Goal: Information Seeking & Learning: Learn about a topic

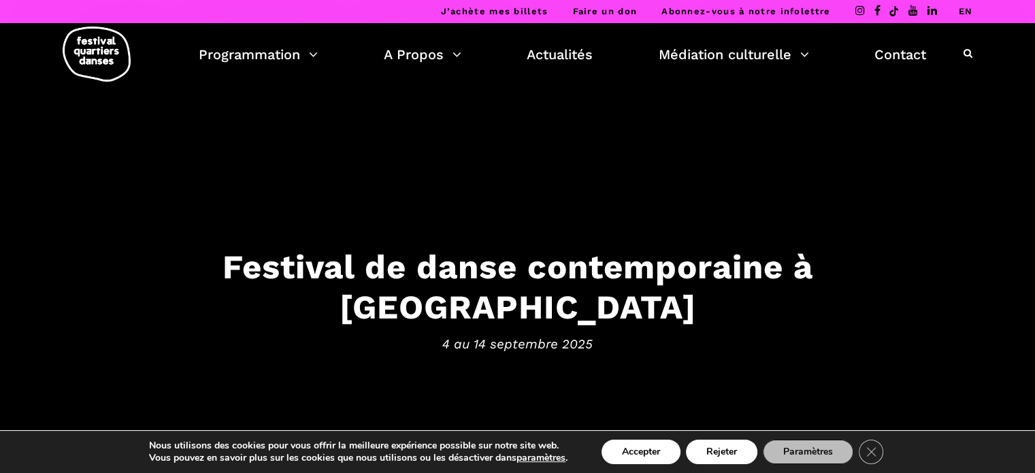
scroll to position [64, 0]
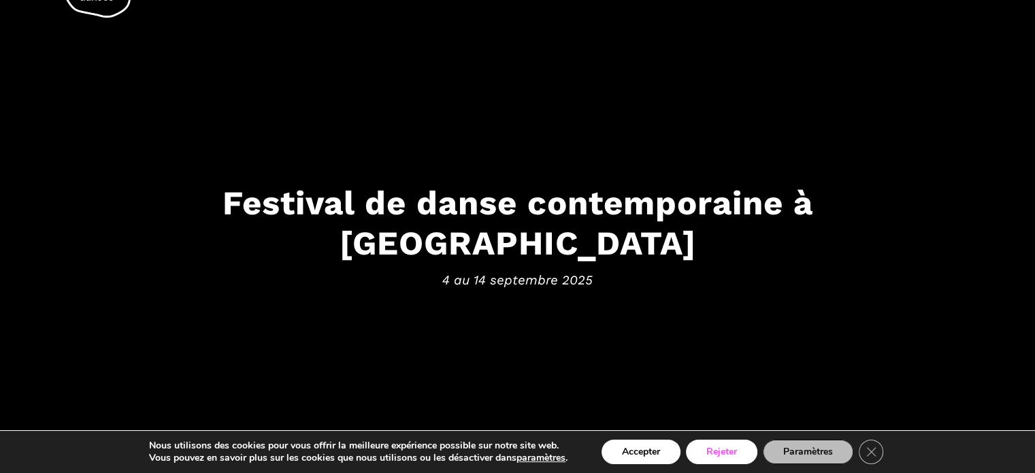
click at [735, 458] on button "Rejeter" at bounding box center [721, 451] width 71 height 24
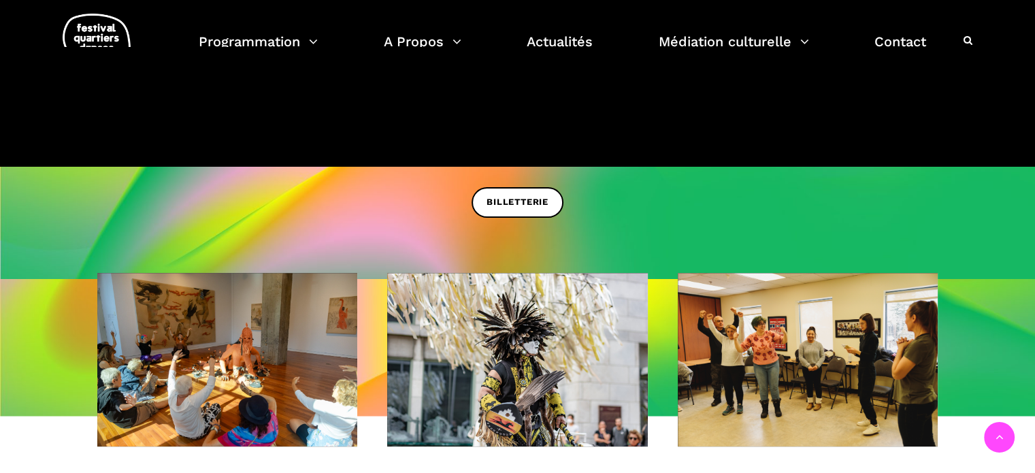
scroll to position [433, 0]
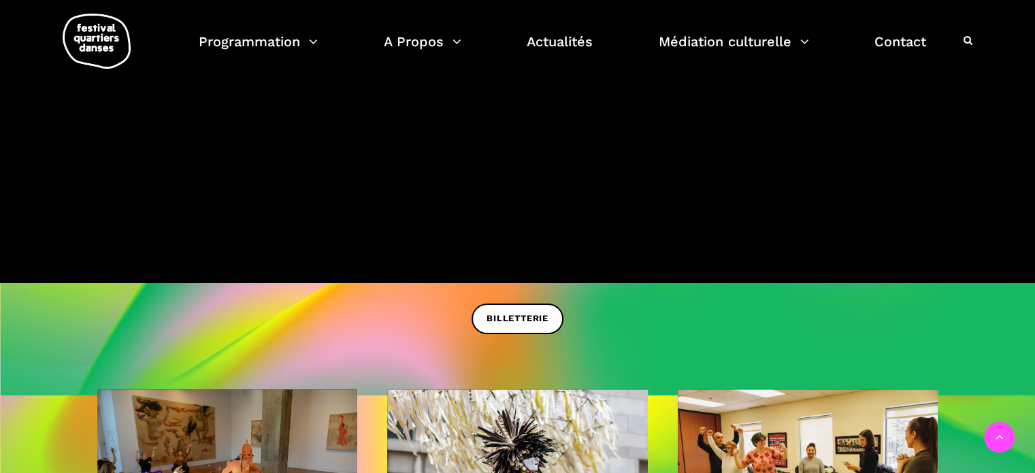
scroll to position [296, 0]
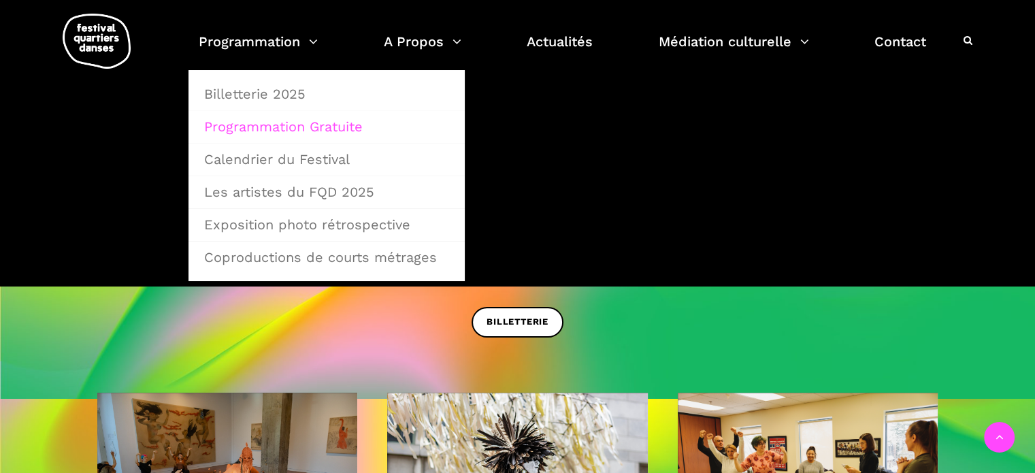
click at [291, 125] on link "Programmation Gratuite" at bounding box center [326, 126] width 261 height 31
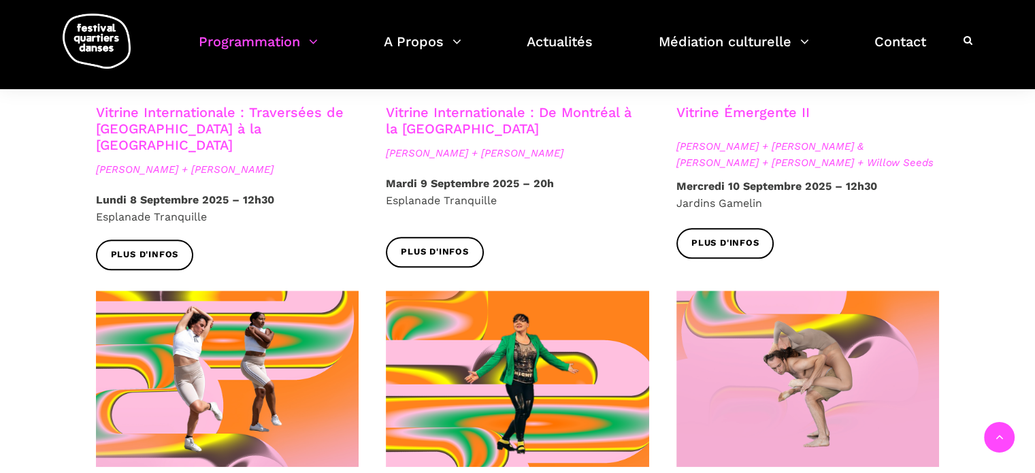
scroll to position [1320, 0]
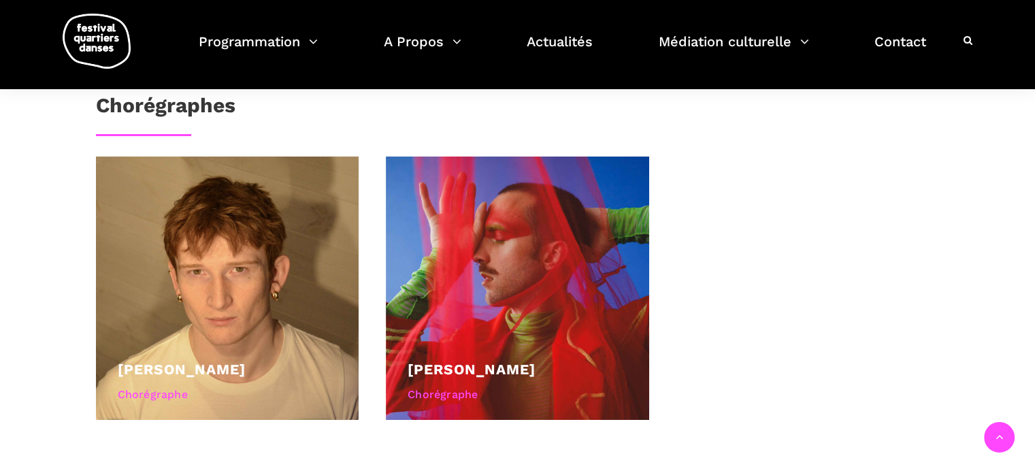
scroll to position [622, 0]
